Goal: Task Accomplishment & Management: Manage account settings

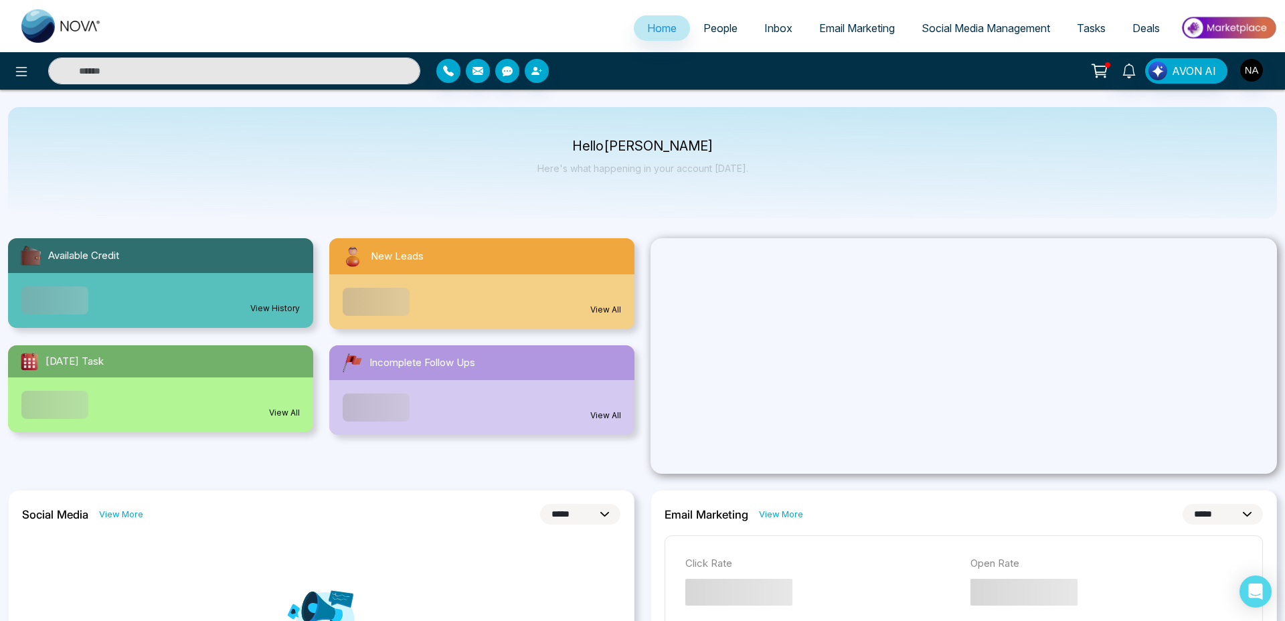
select select "*"
click at [1245, 69] on img "button" at bounding box center [1251, 70] width 23 height 23
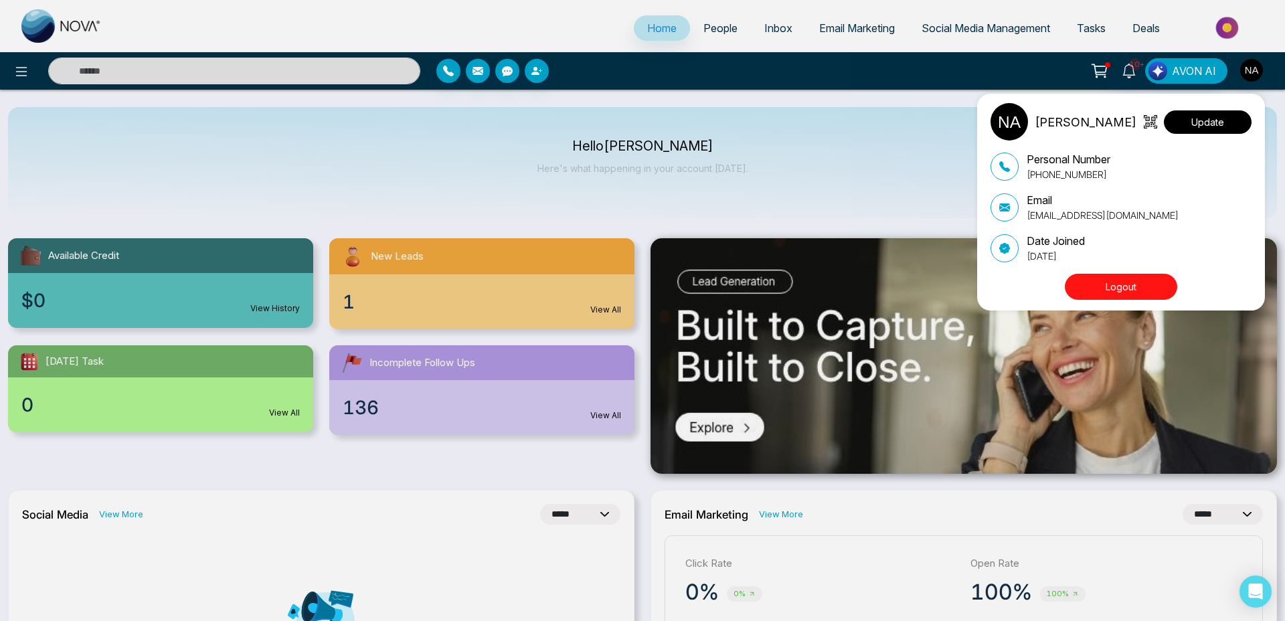
click at [1214, 118] on button "Update" at bounding box center [1208, 121] width 88 height 23
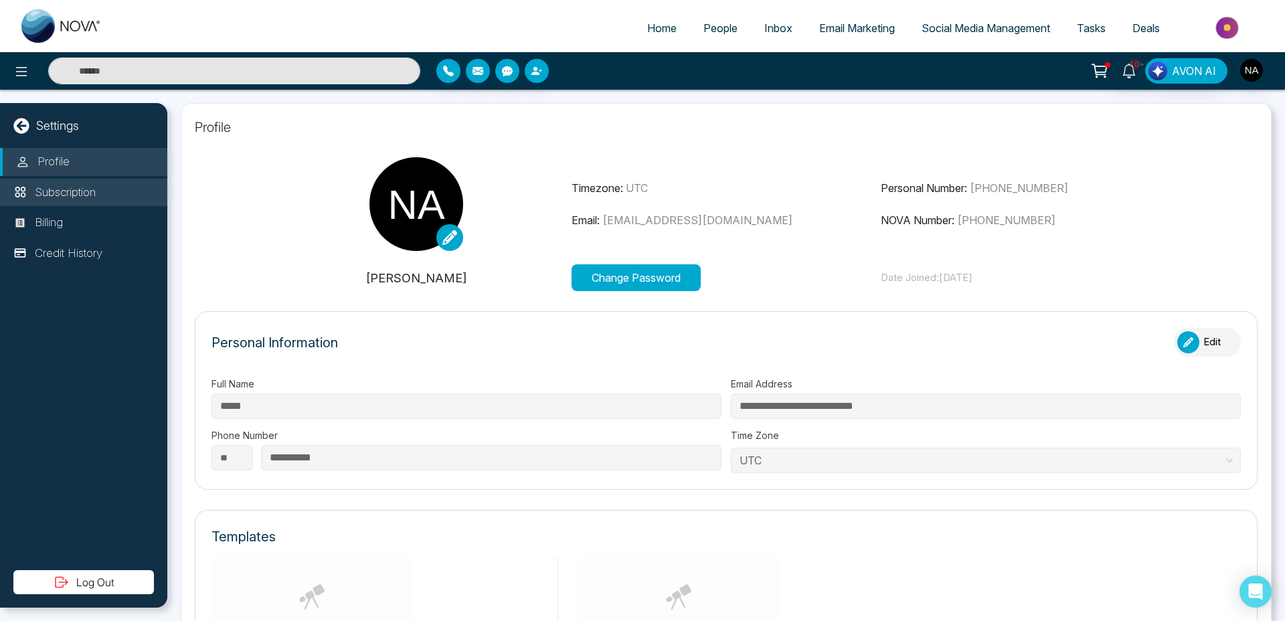
click at [74, 193] on p "Subscription" at bounding box center [65, 192] width 61 height 17
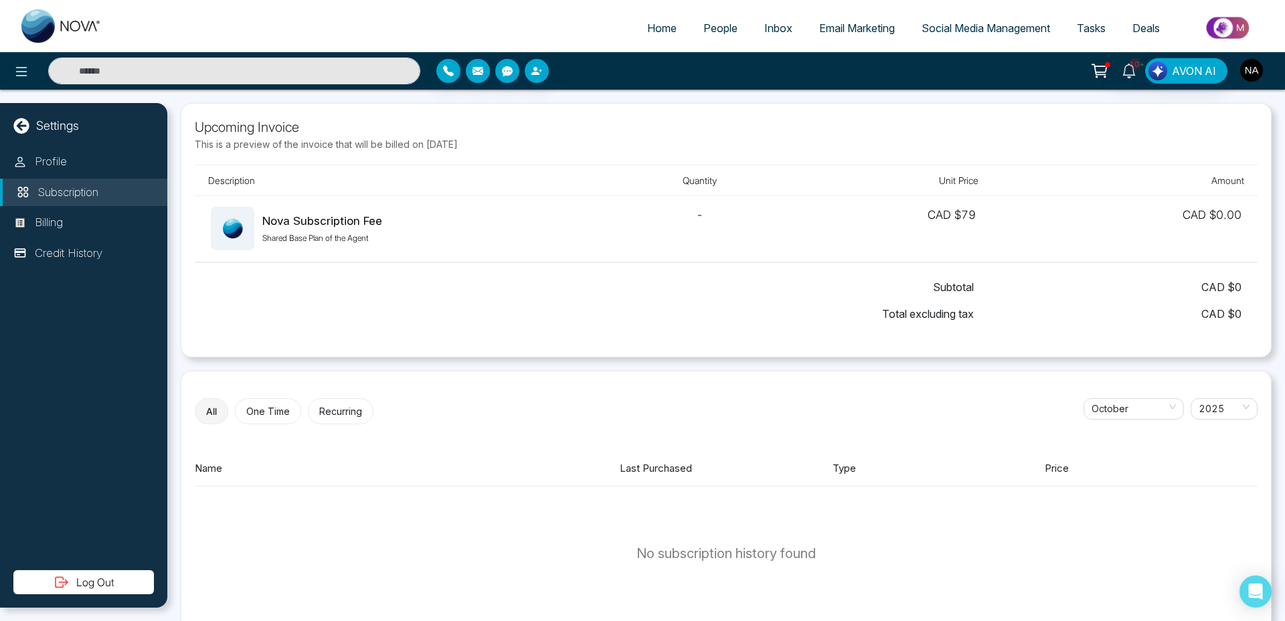
click at [1248, 71] on img "button" at bounding box center [1251, 70] width 23 height 23
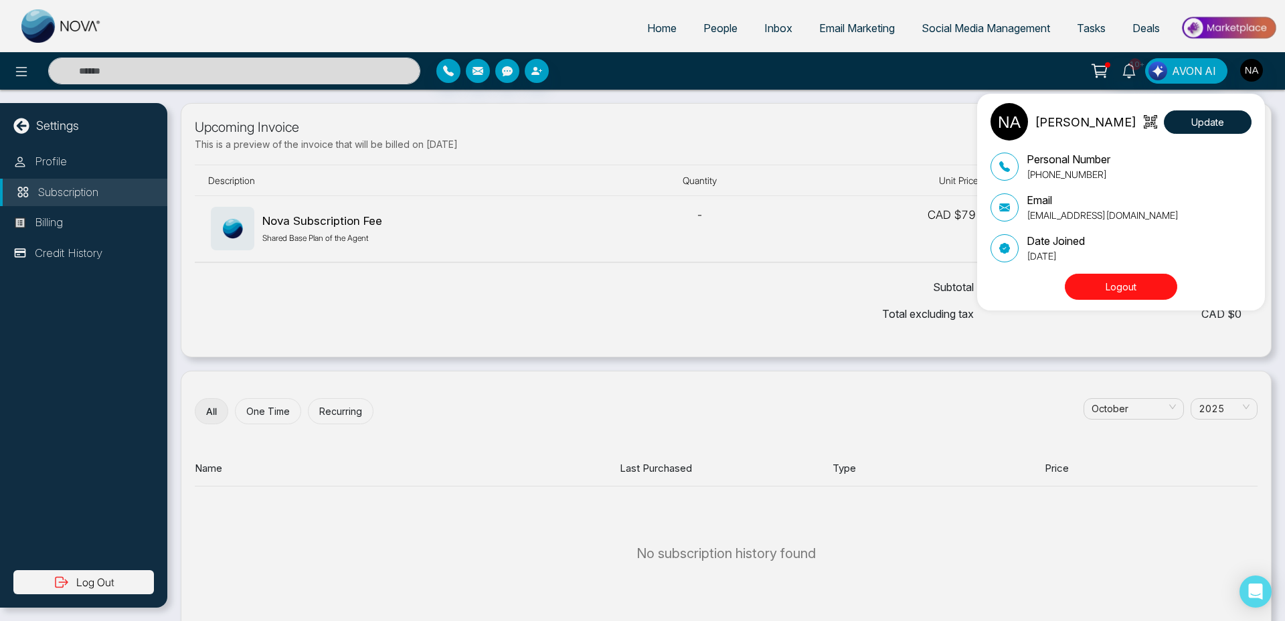
click at [1114, 289] on button "Logout" at bounding box center [1121, 287] width 112 height 26
